Goal: Transaction & Acquisition: Purchase product/service

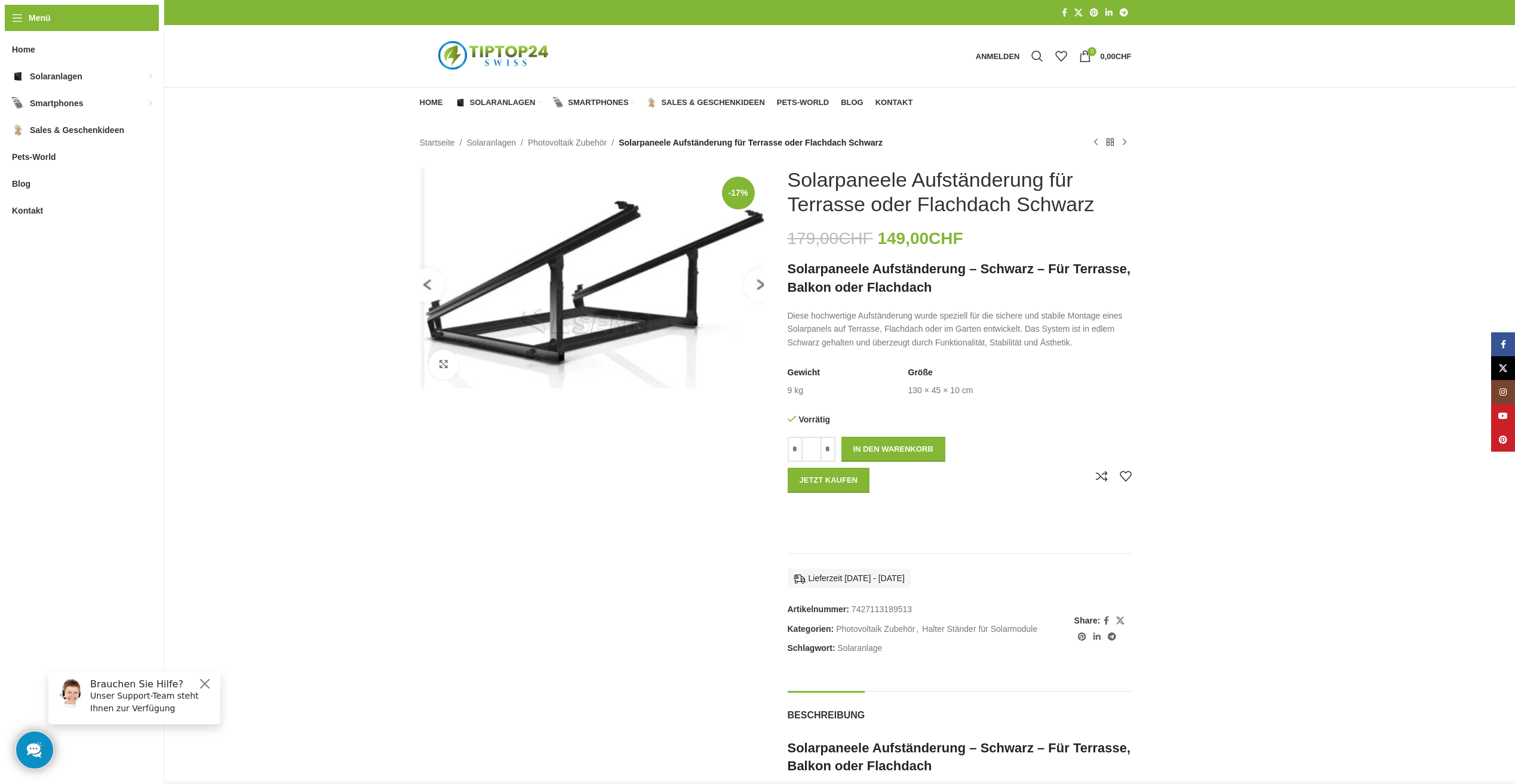
click at [759, 280] on img "1 / 1" at bounding box center [592, 278] width 344 height 221
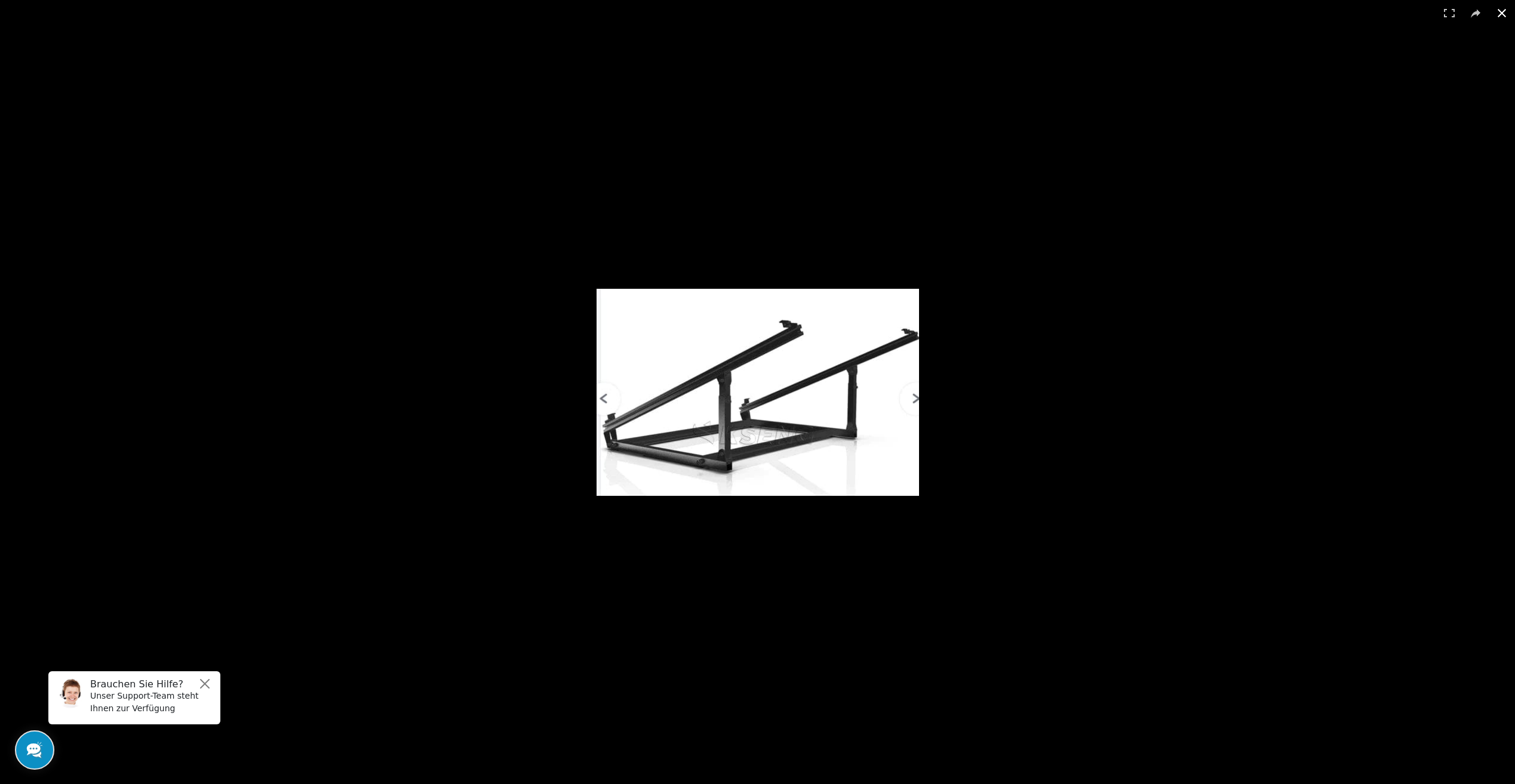
click at [921, 393] on div at bounding box center [811, 400] width 429 height 222
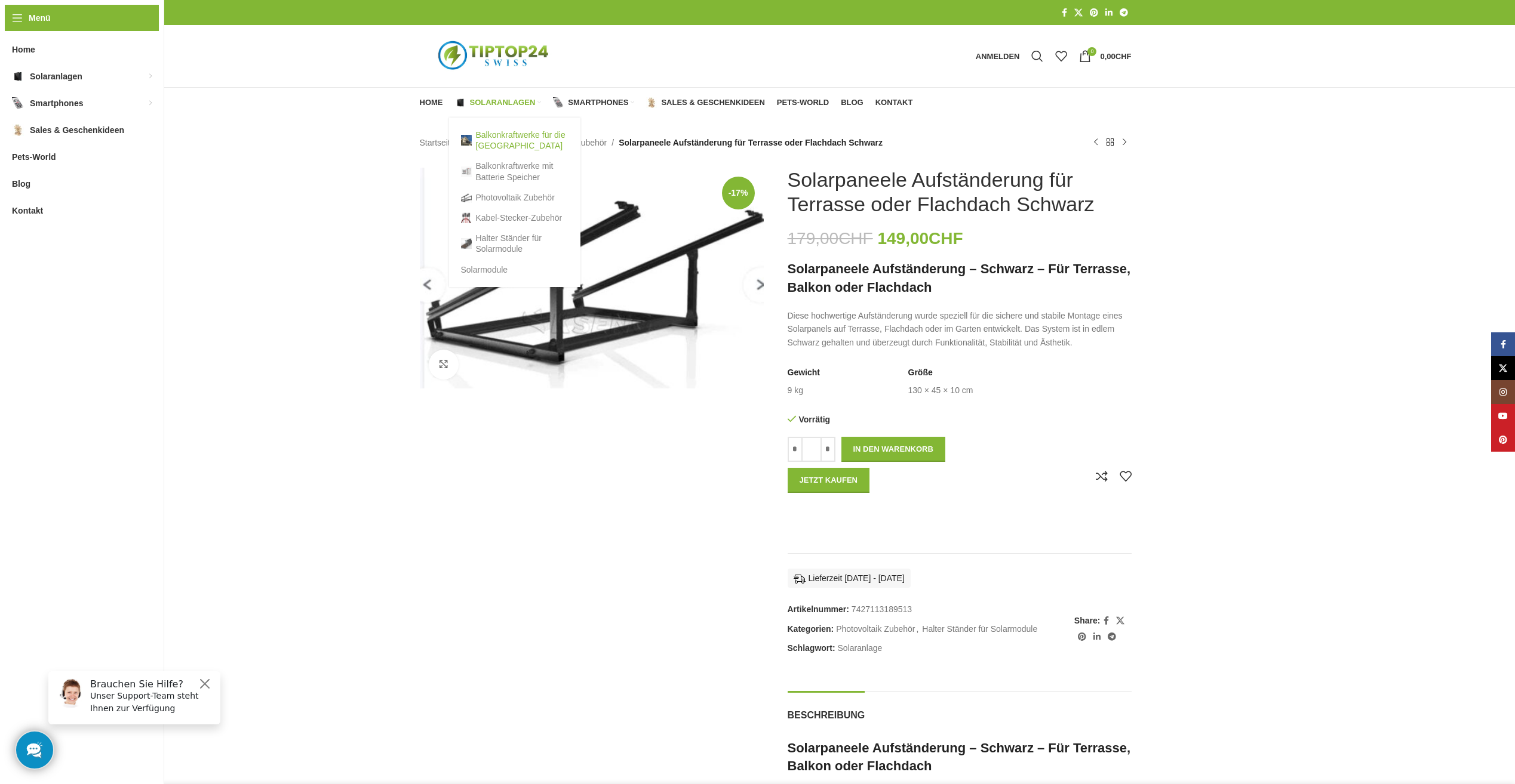
click at [503, 134] on link "Balkonkraftwerke für die [GEOGRAPHIC_DATA]" at bounding box center [515, 140] width 107 height 31
